Goal: Check status: Check status

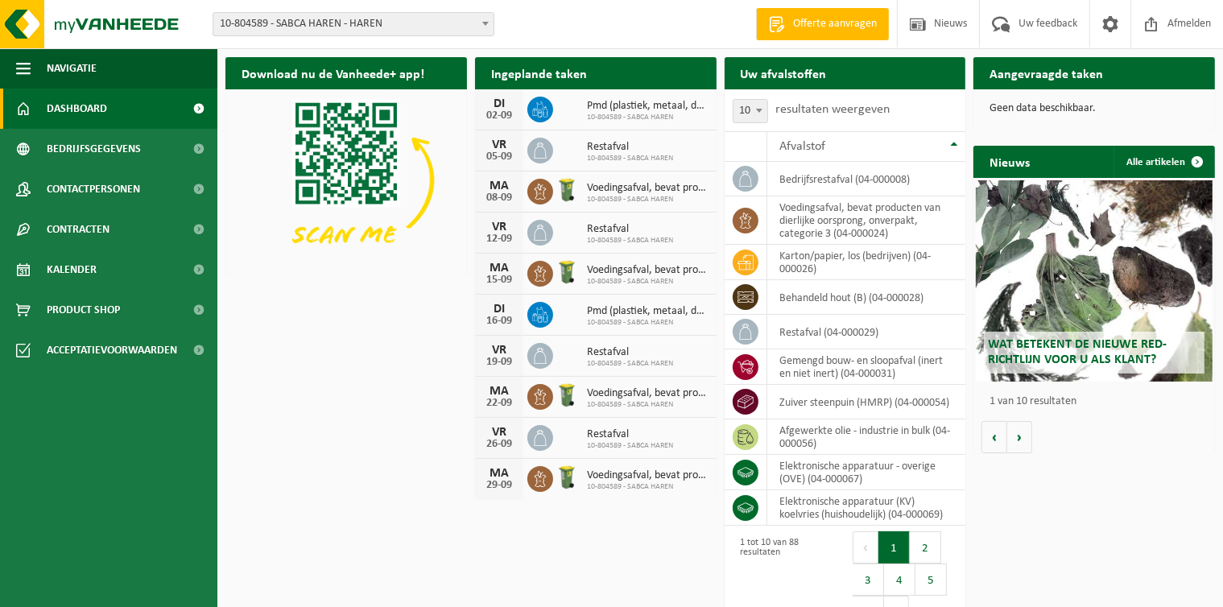
click at [505, 303] on div "DI" at bounding box center [499, 309] width 32 height 13
click at [58, 279] on span "Kalender" at bounding box center [72, 270] width 50 height 40
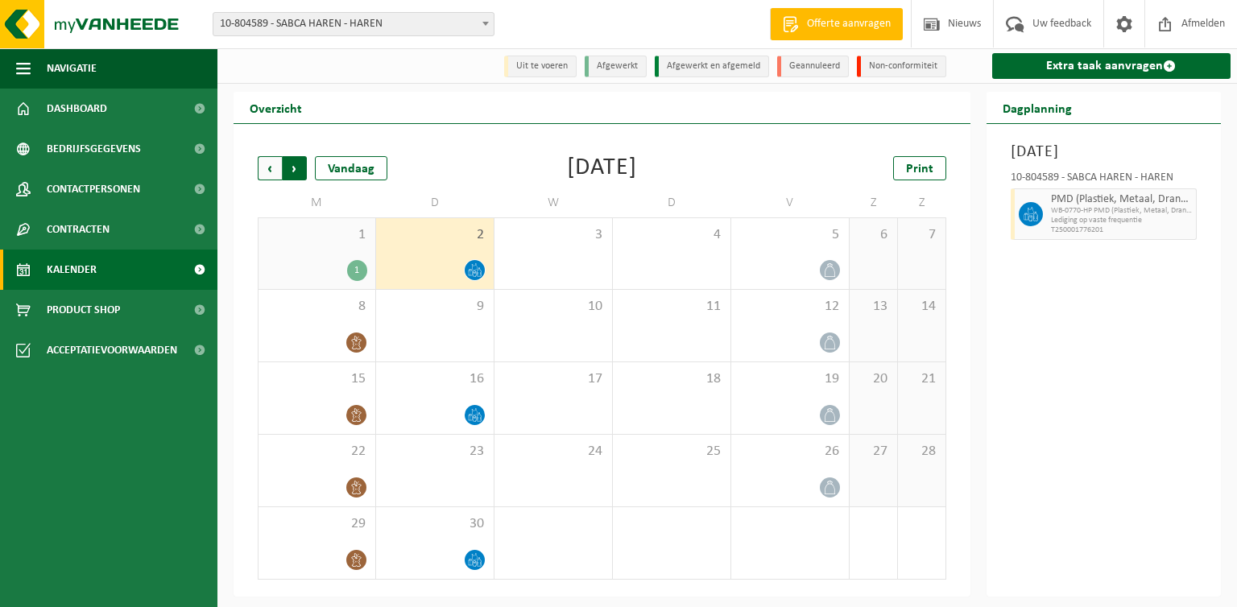
click at [271, 163] on span "Vorige" at bounding box center [270, 168] width 24 height 24
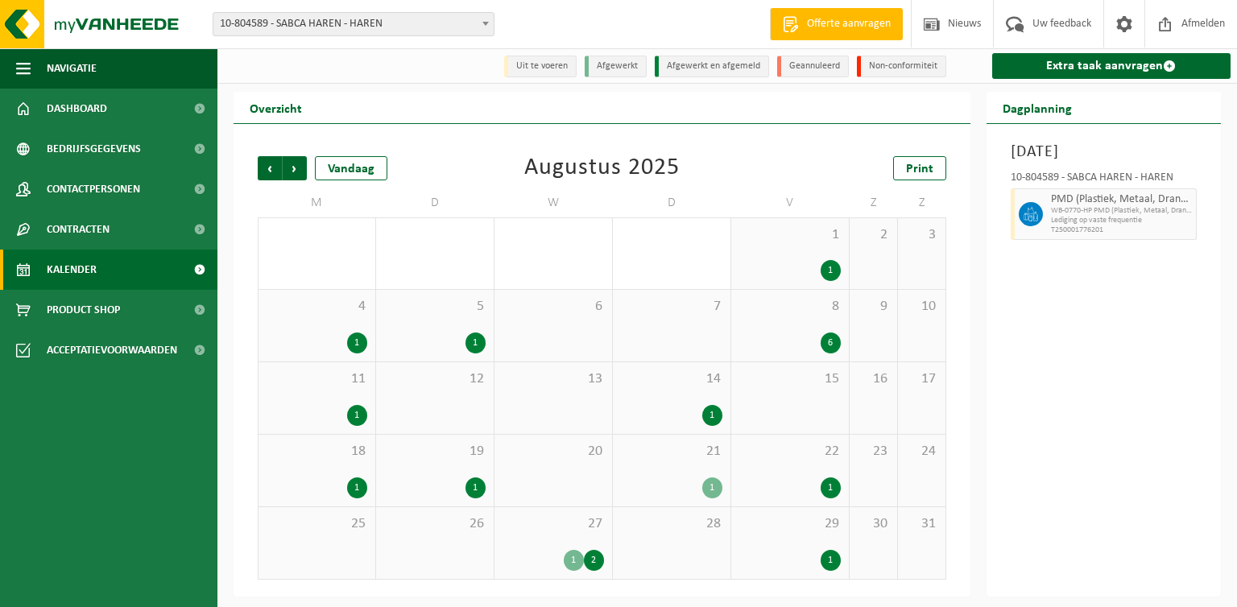
click at [271, 163] on span "Vorige" at bounding box center [270, 168] width 24 height 24
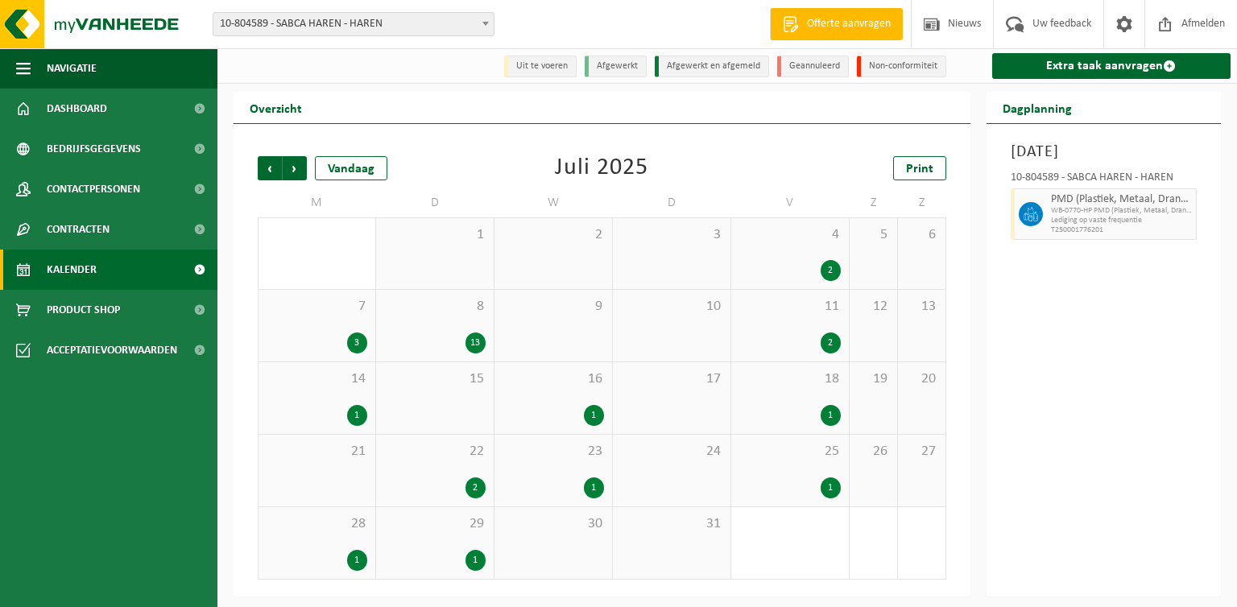
click at [336, 337] on div "3" at bounding box center [317, 343] width 101 height 21
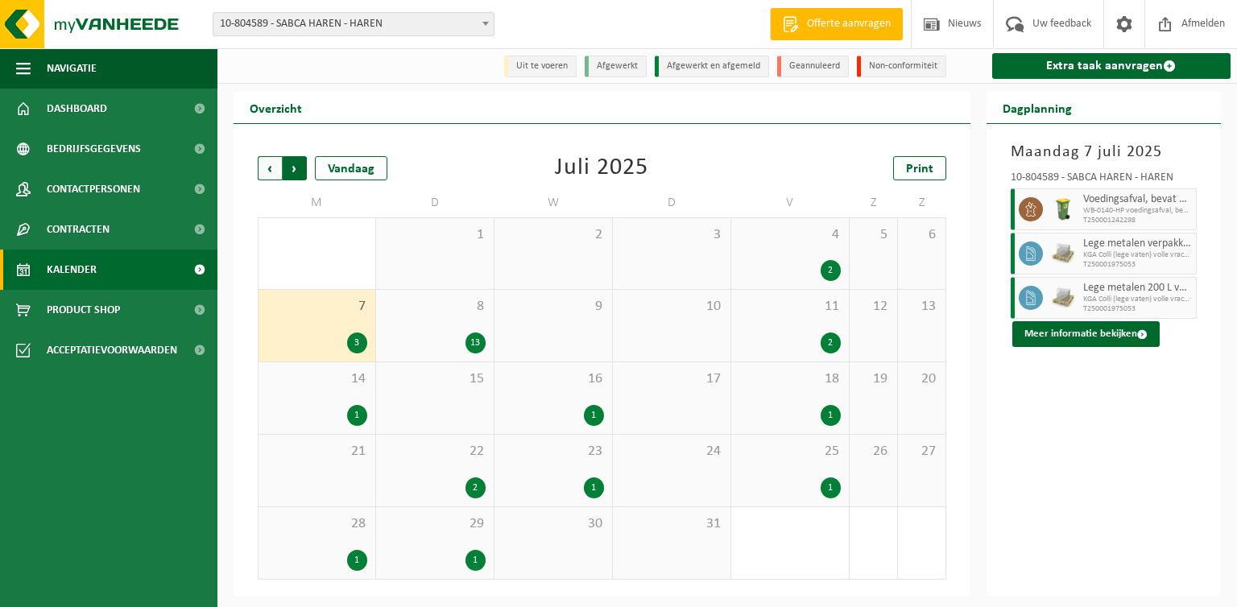
click at [260, 169] on span "Vorige" at bounding box center [270, 168] width 24 height 24
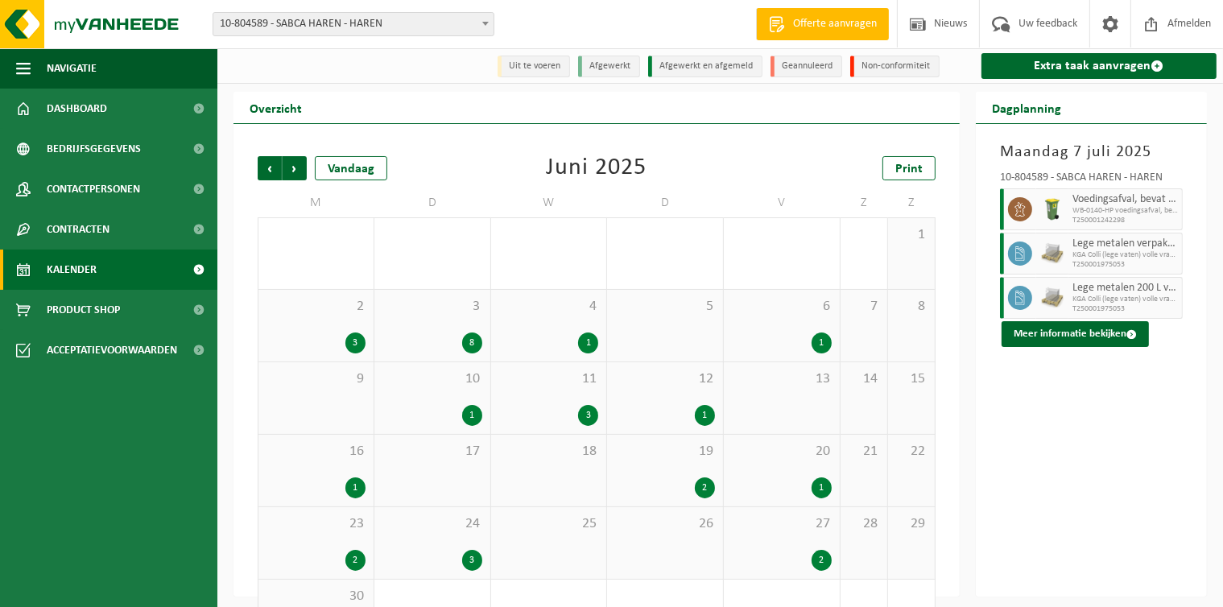
click at [260, 169] on span "Vorige" at bounding box center [270, 168] width 24 height 24
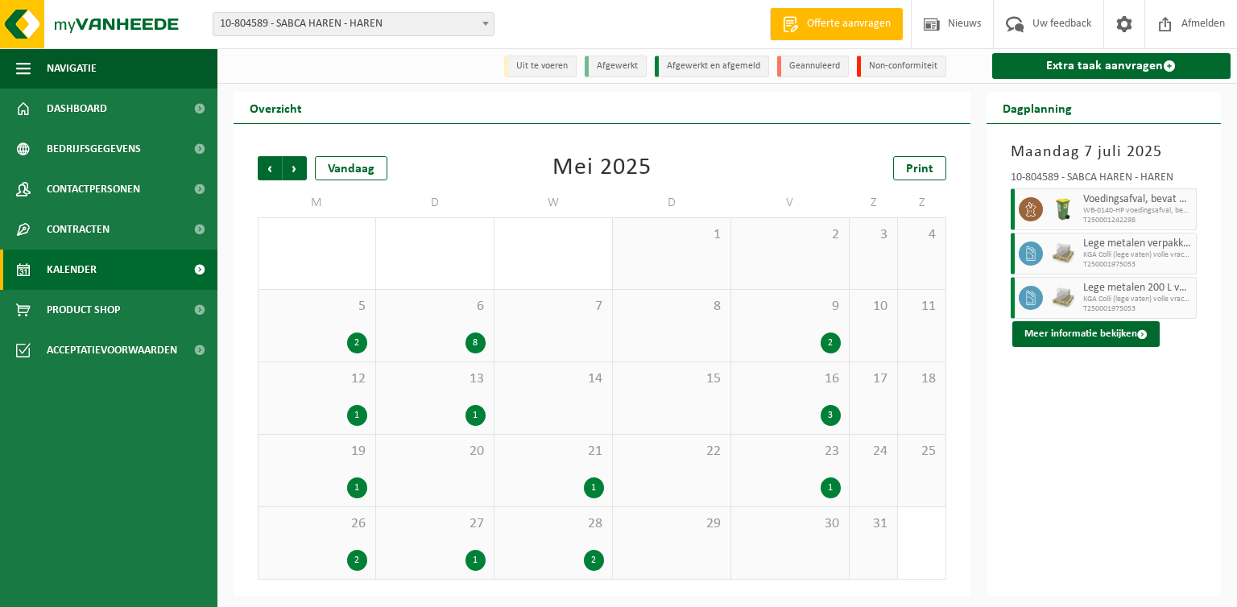
click at [776, 420] on div "3" at bounding box center [789, 415] width 101 height 21
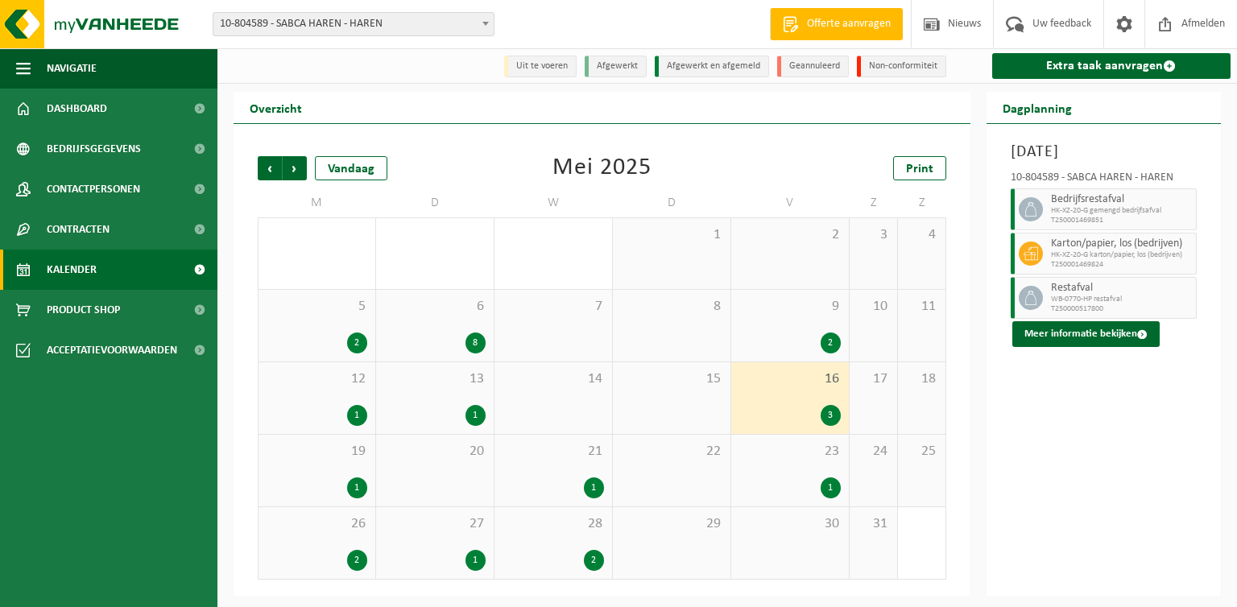
click at [325, 556] on div "2" at bounding box center [317, 560] width 101 height 21
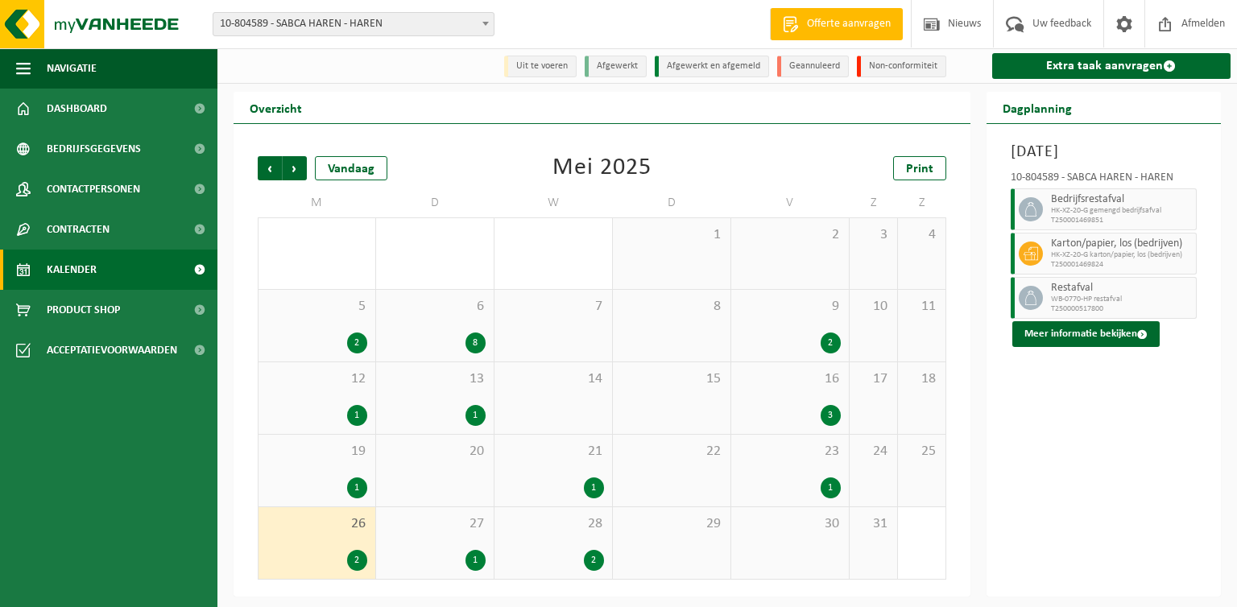
click at [325, 556] on div "2" at bounding box center [317, 560] width 101 height 21
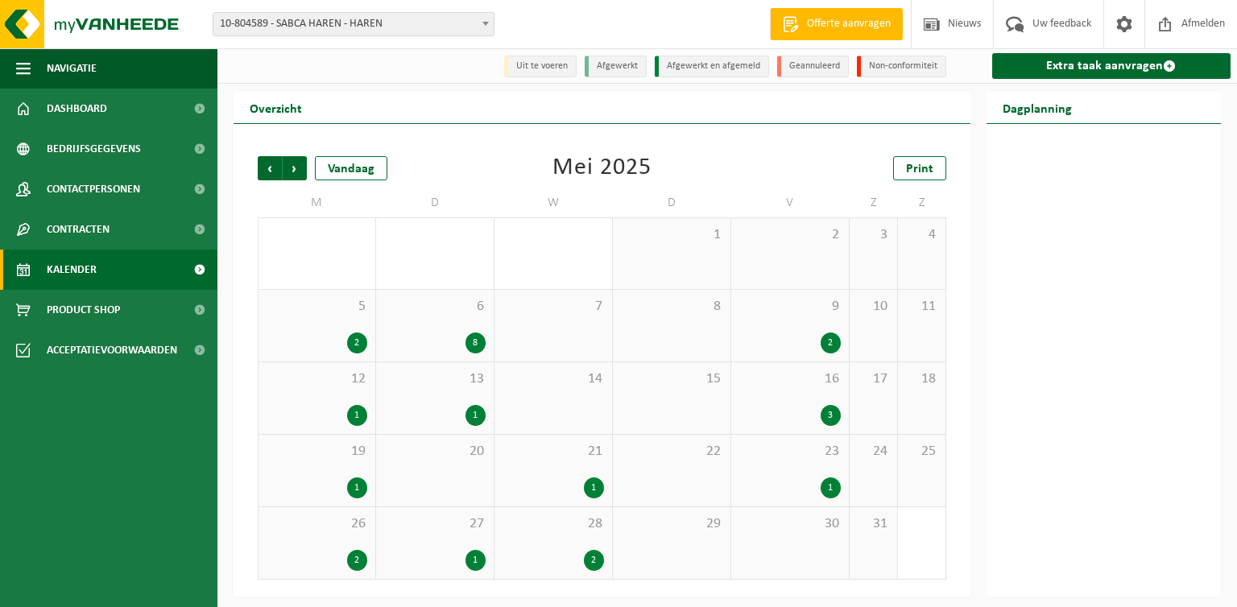
click at [329, 553] on div "2" at bounding box center [317, 560] width 101 height 21
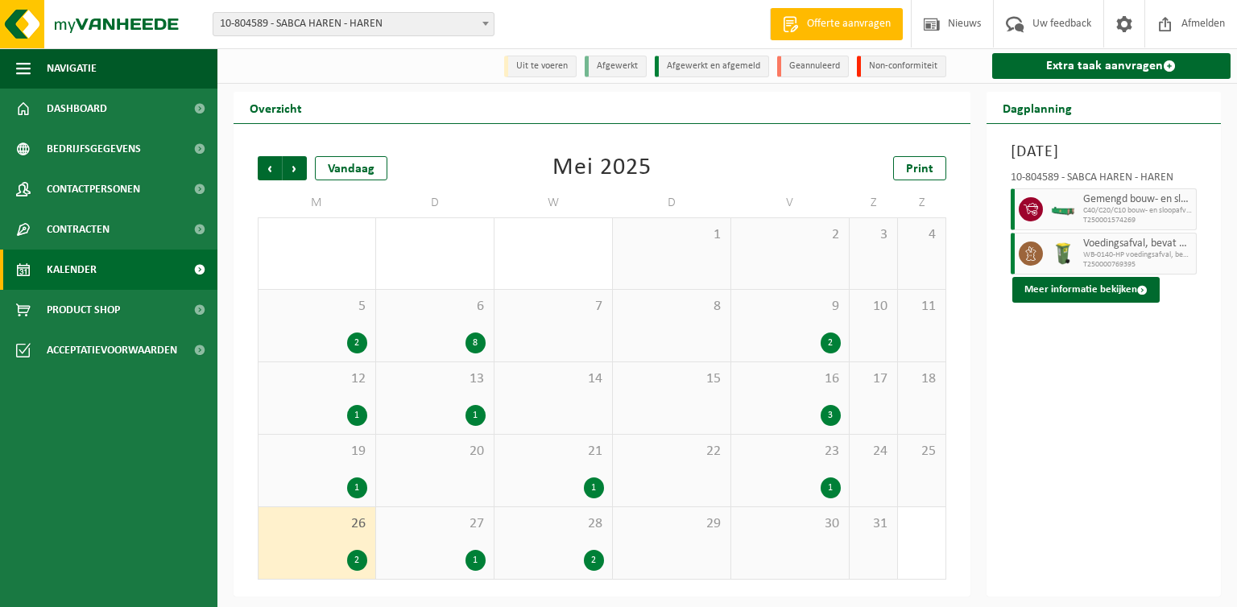
click at [415, 548] on div "27 1" at bounding box center [435, 543] width 118 height 72
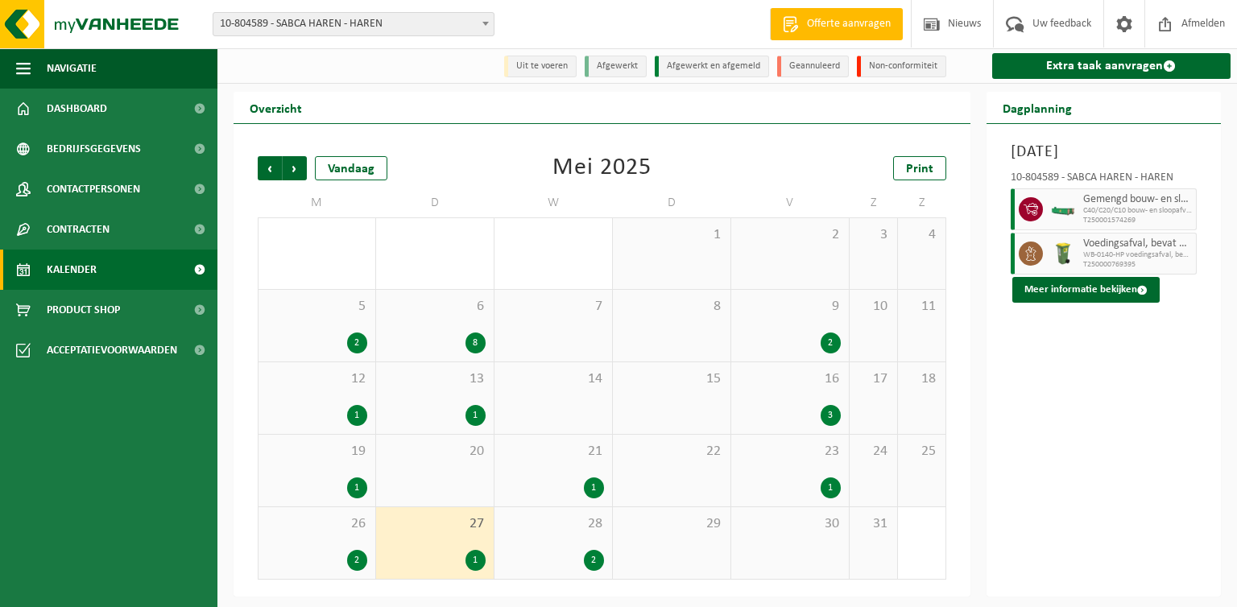
click at [564, 532] on span "28" at bounding box center [553, 524] width 101 height 18
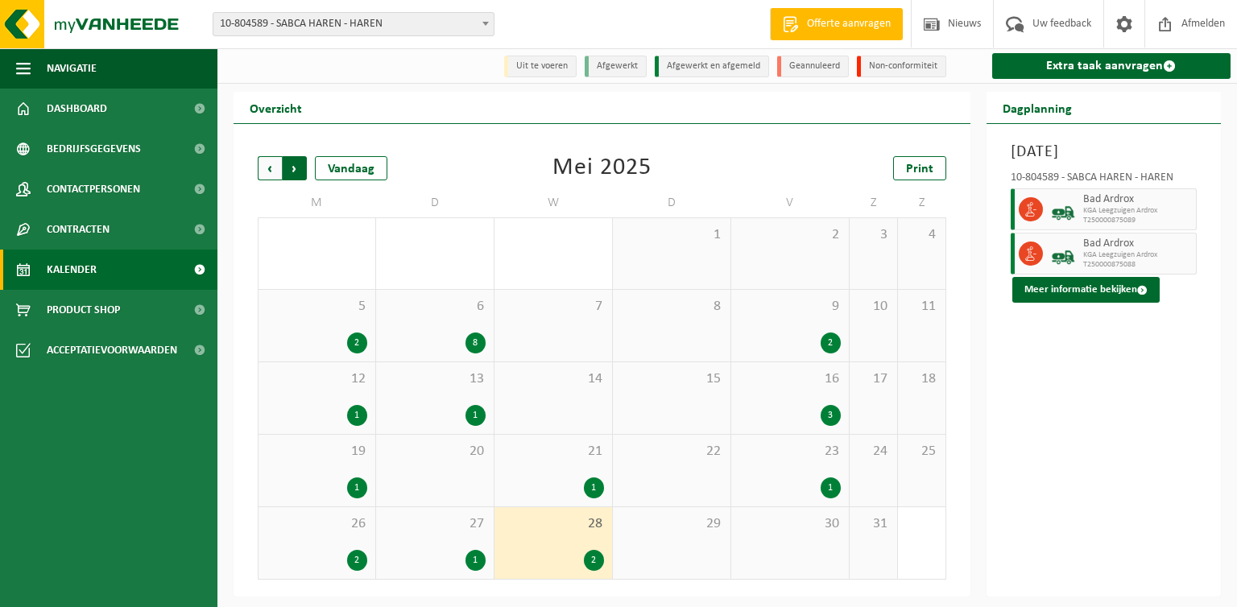
click at [276, 166] on span "Vorige" at bounding box center [270, 168] width 24 height 24
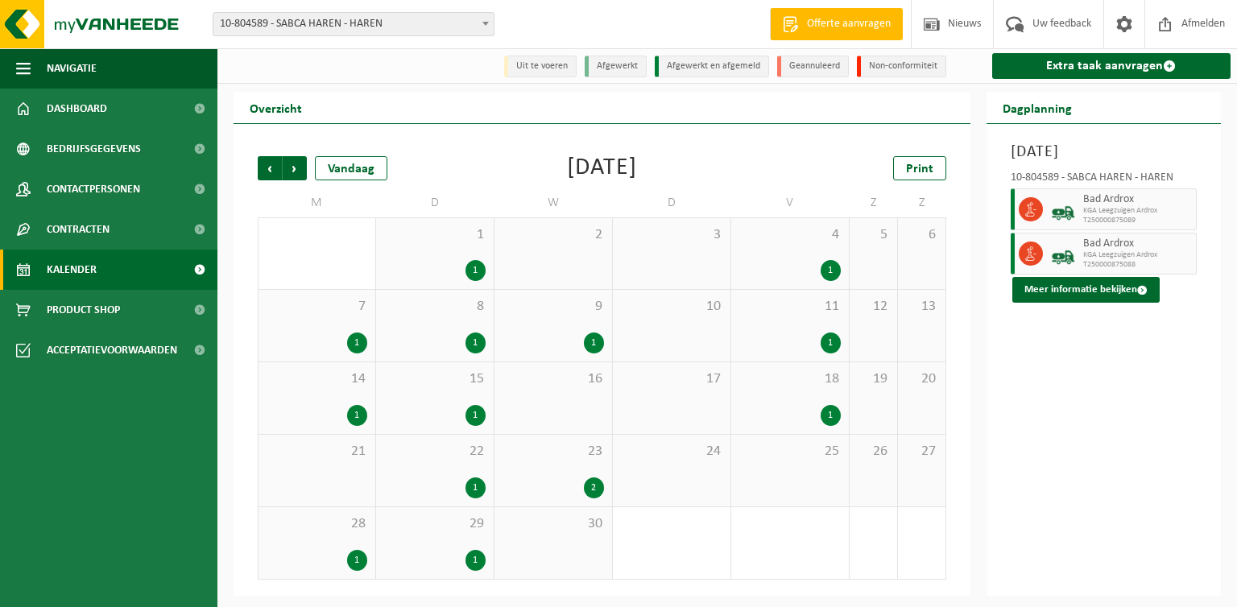
click at [276, 166] on span "Vorige" at bounding box center [270, 168] width 24 height 24
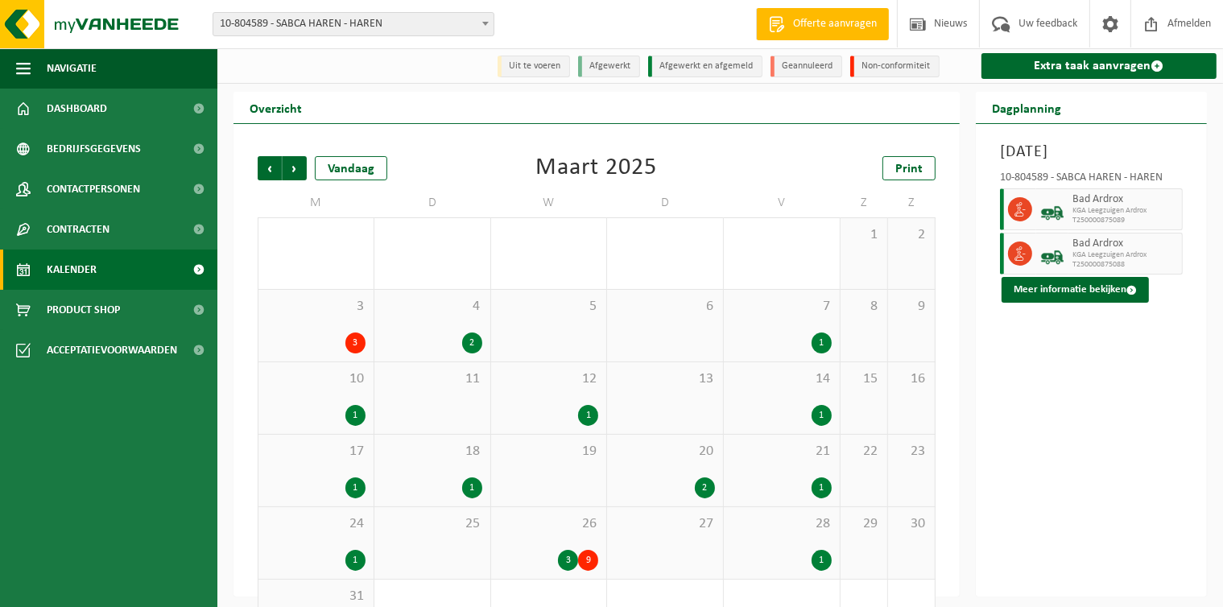
click at [276, 166] on span "Vorige" at bounding box center [270, 168] width 24 height 24
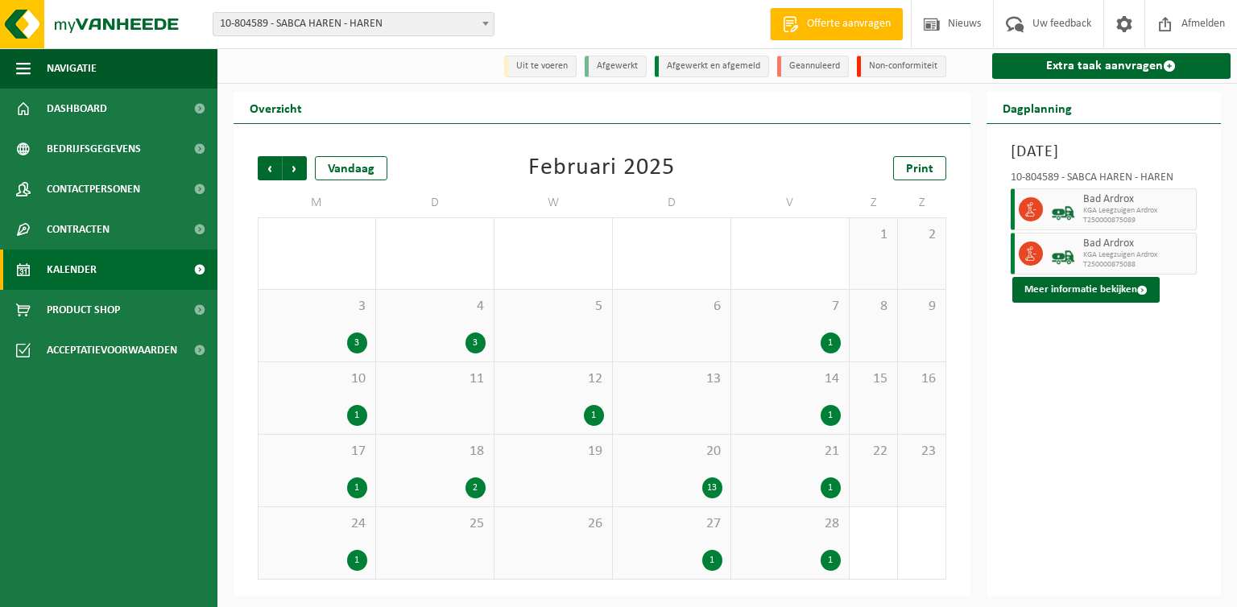
click at [276, 166] on span "Vorige" at bounding box center [270, 168] width 24 height 24
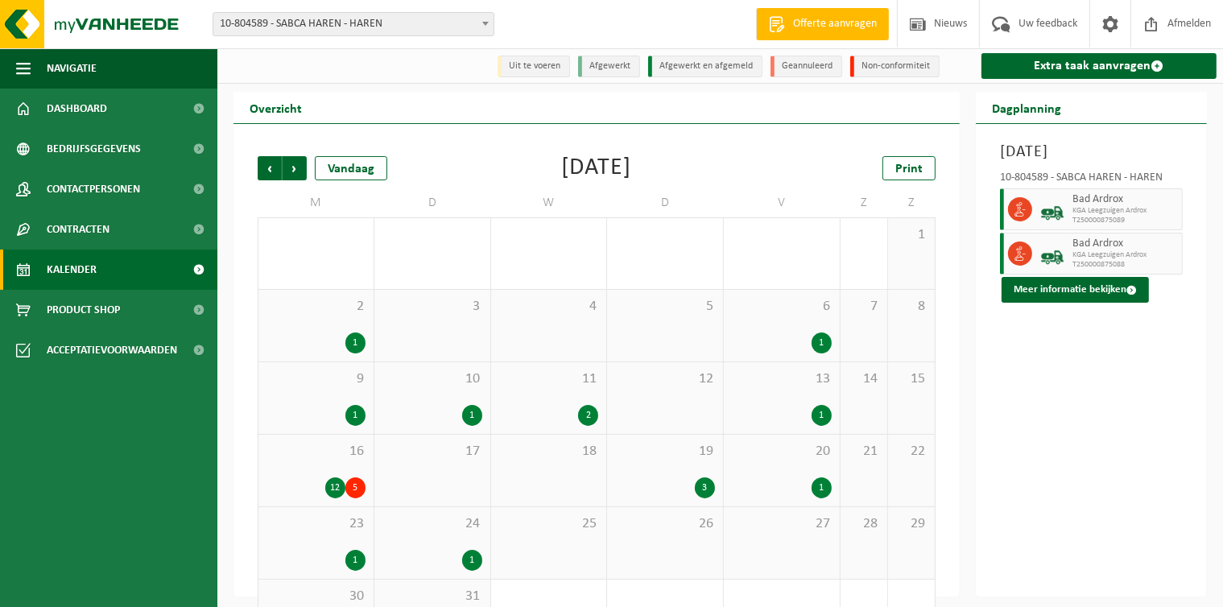
click at [313, 460] on span "16" at bounding box center [316, 452] width 99 height 18
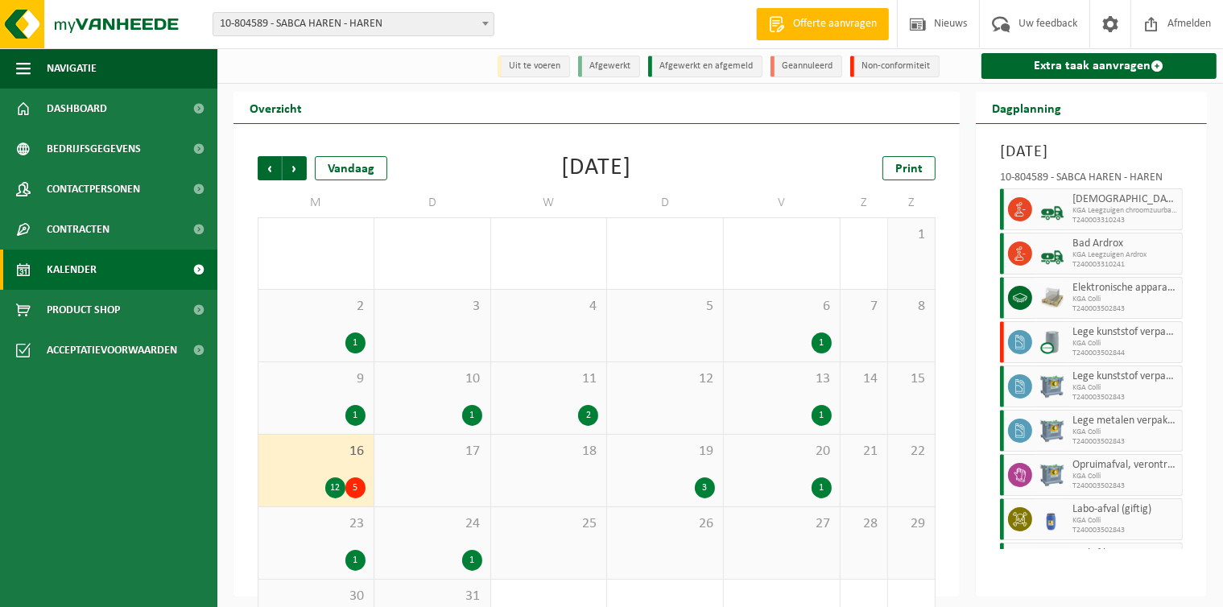
click at [296, 470] on div "16 12 5" at bounding box center [316, 471] width 115 height 72
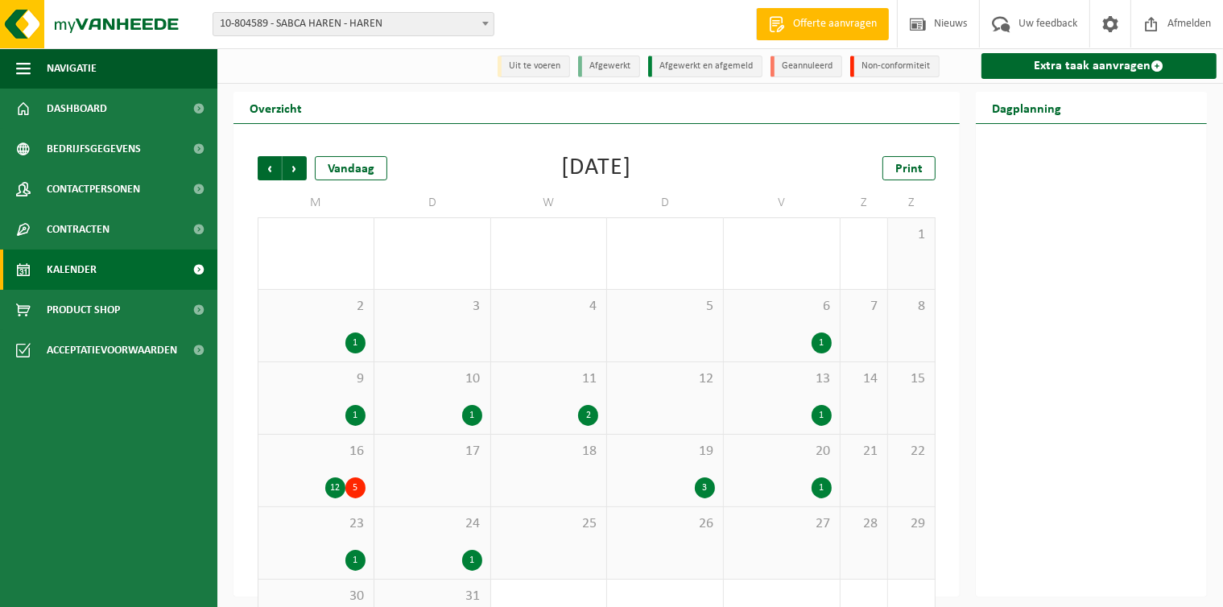
click at [316, 467] on div "16 12 5" at bounding box center [316, 471] width 115 height 72
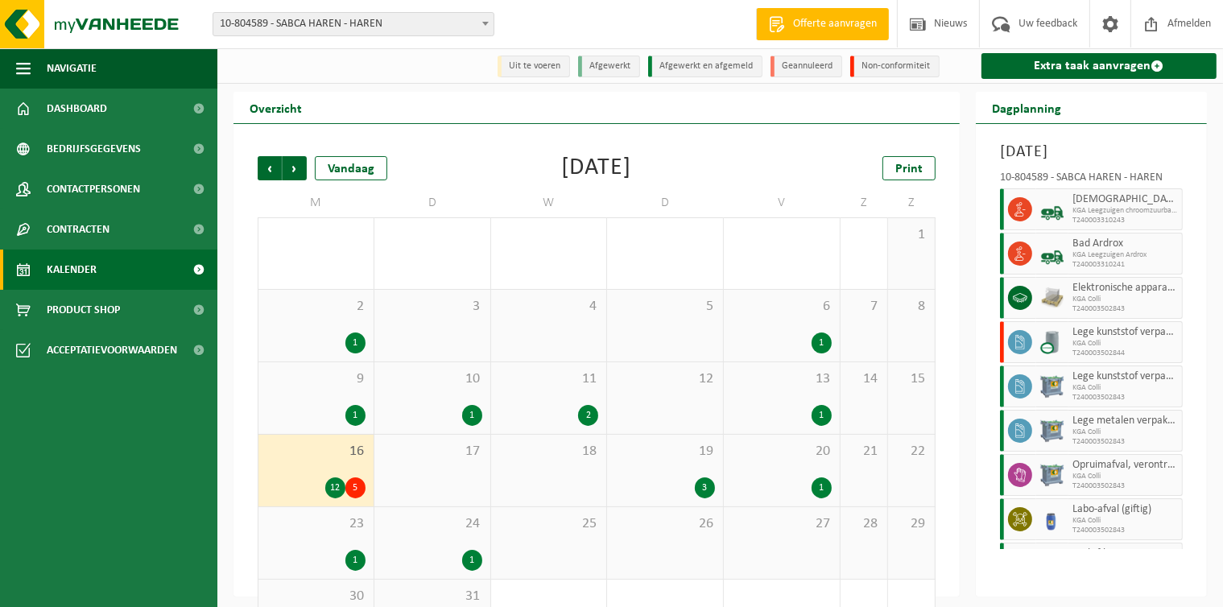
click at [308, 455] on span "16" at bounding box center [316, 452] width 99 height 18
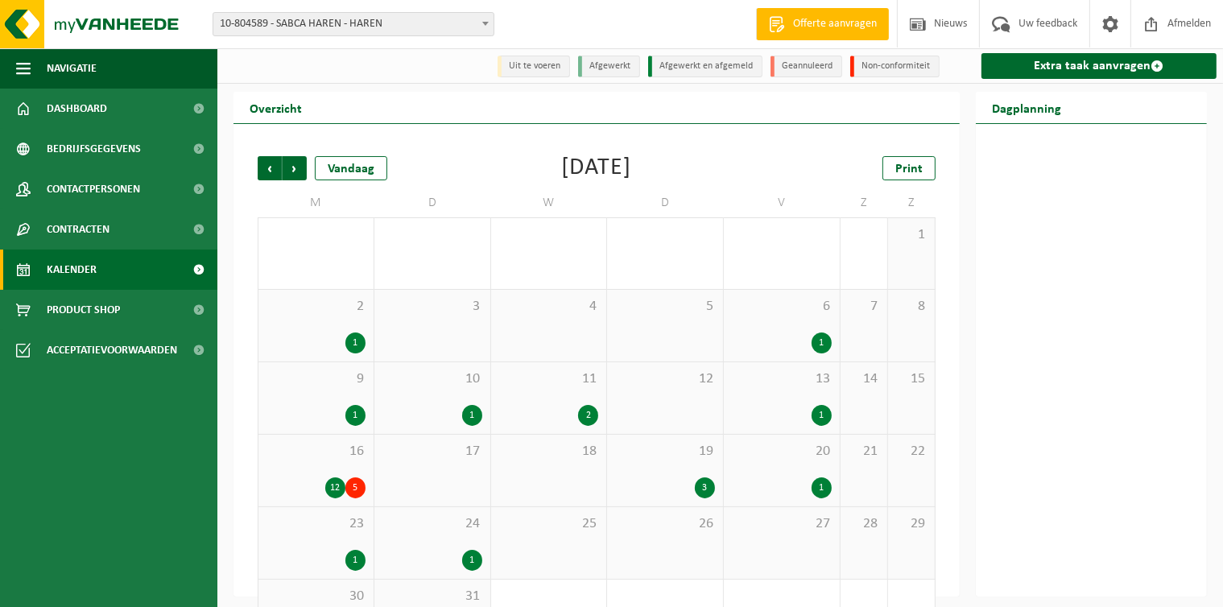
click at [301, 449] on span "16" at bounding box center [316, 452] width 99 height 18
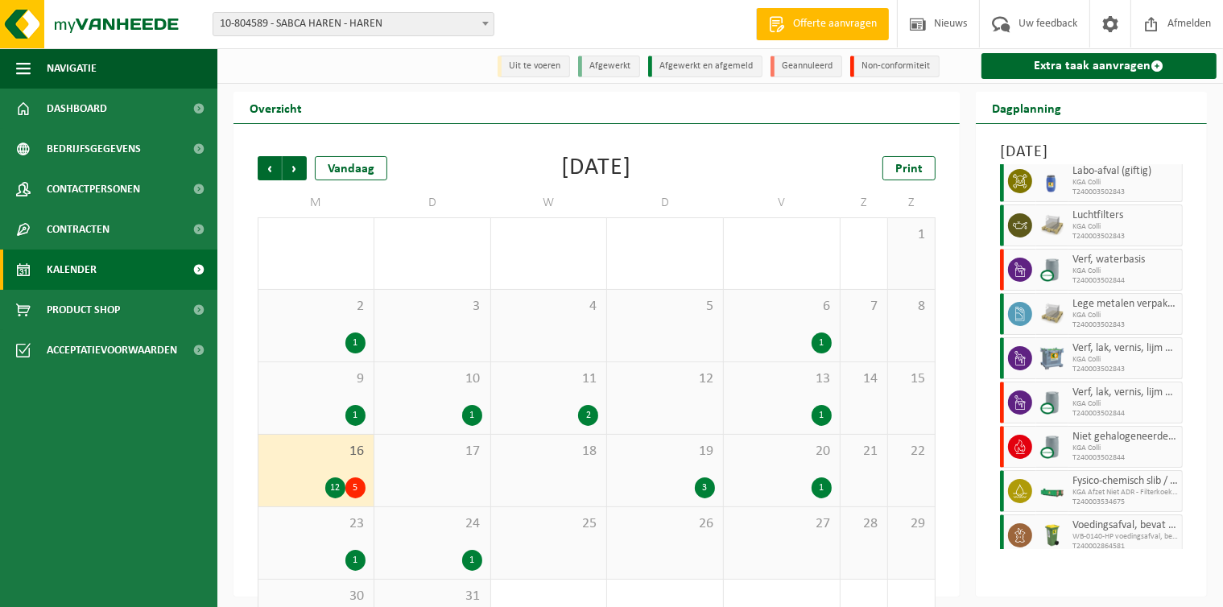
scroll to position [374, 0]
